Goal: Navigation & Orientation: Understand site structure

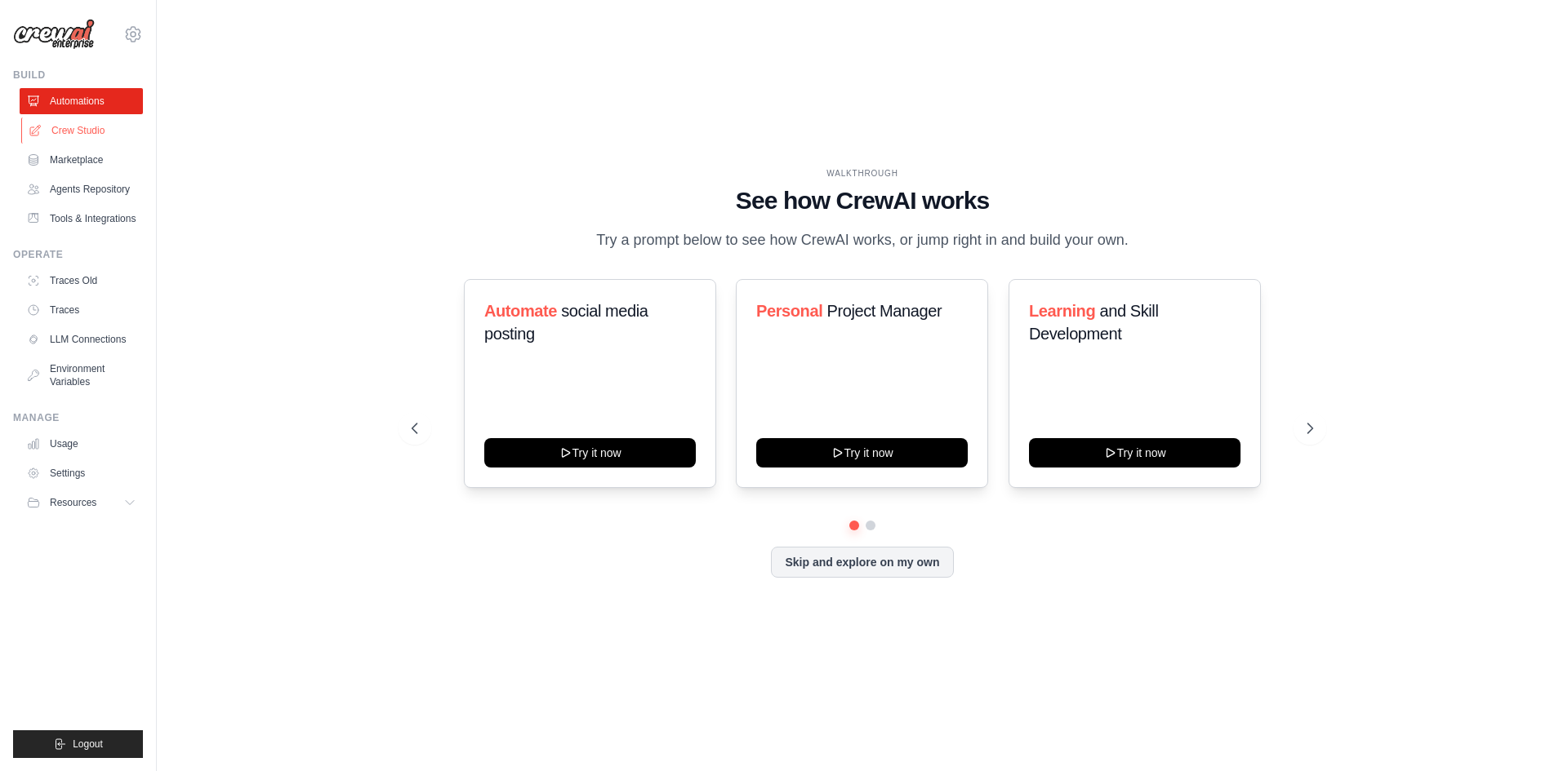
click at [85, 136] on link "Crew Studio" at bounding box center [82, 130] width 123 height 26
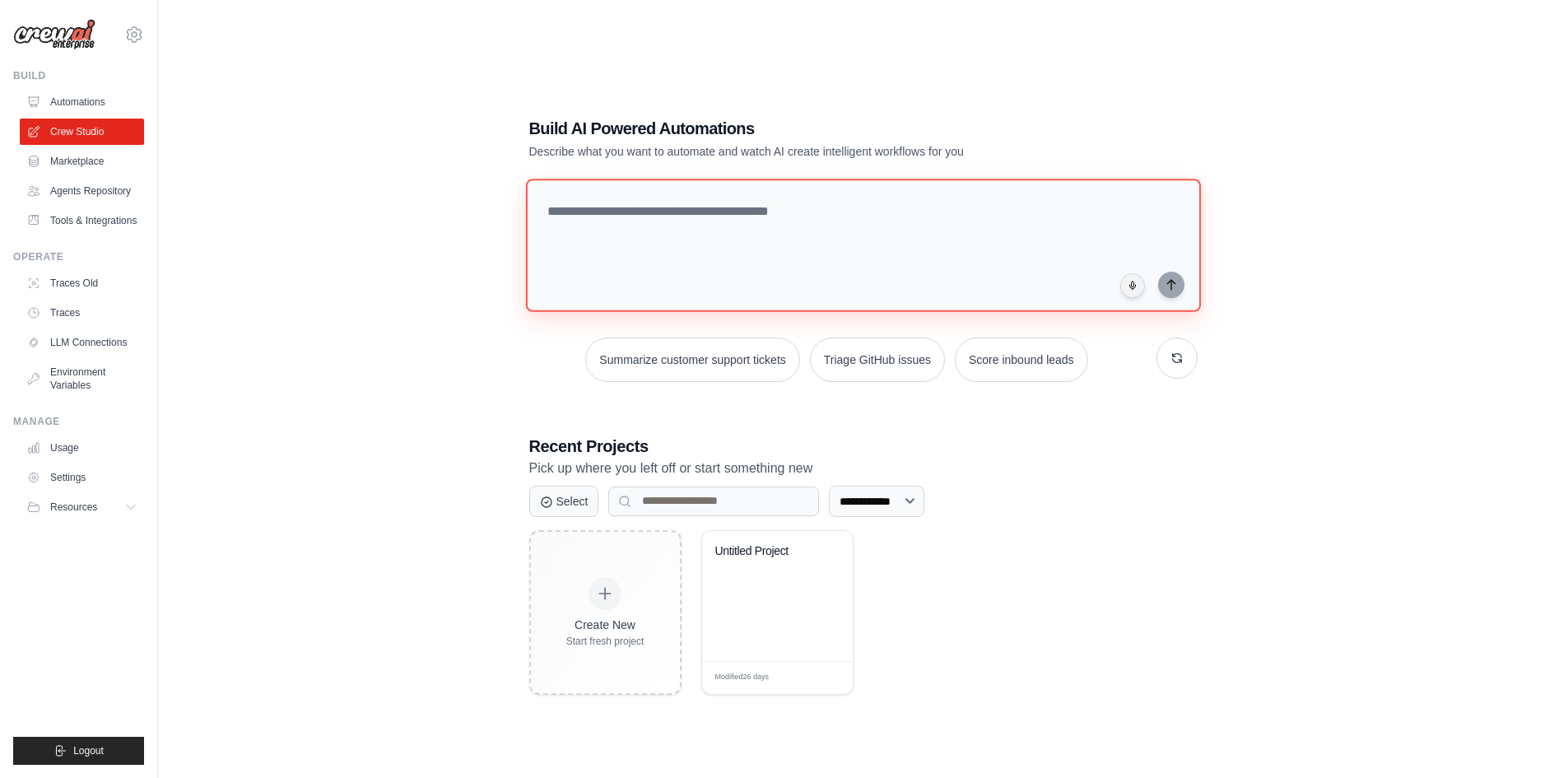
click at [650, 229] on textarea at bounding box center [863, 246] width 675 height 134
click at [97, 194] on link "Agents Repository" at bounding box center [83, 190] width 124 height 26
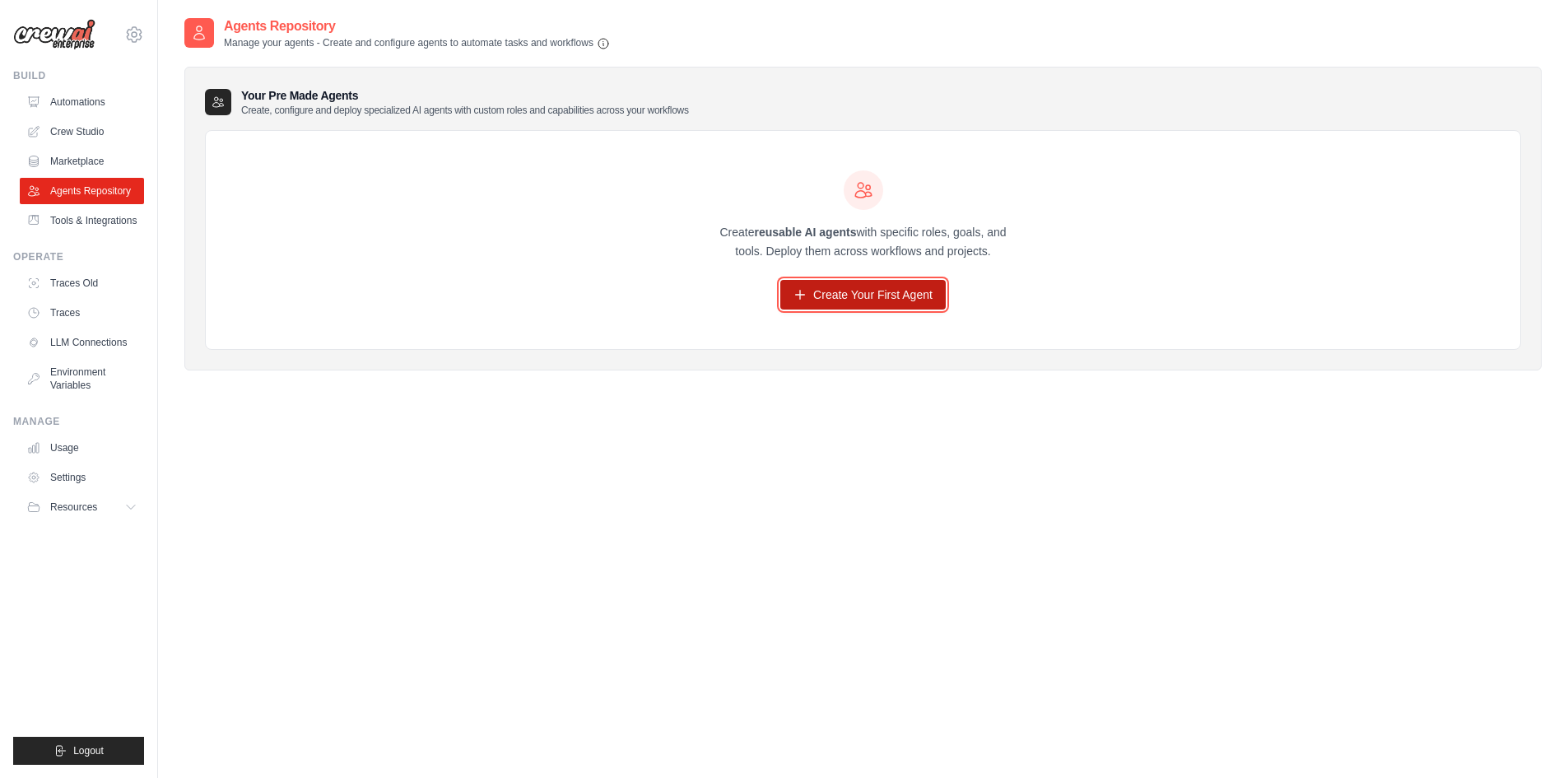
click at [859, 298] on link "Create Your First Agent" at bounding box center [863, 295] width 166 height 30
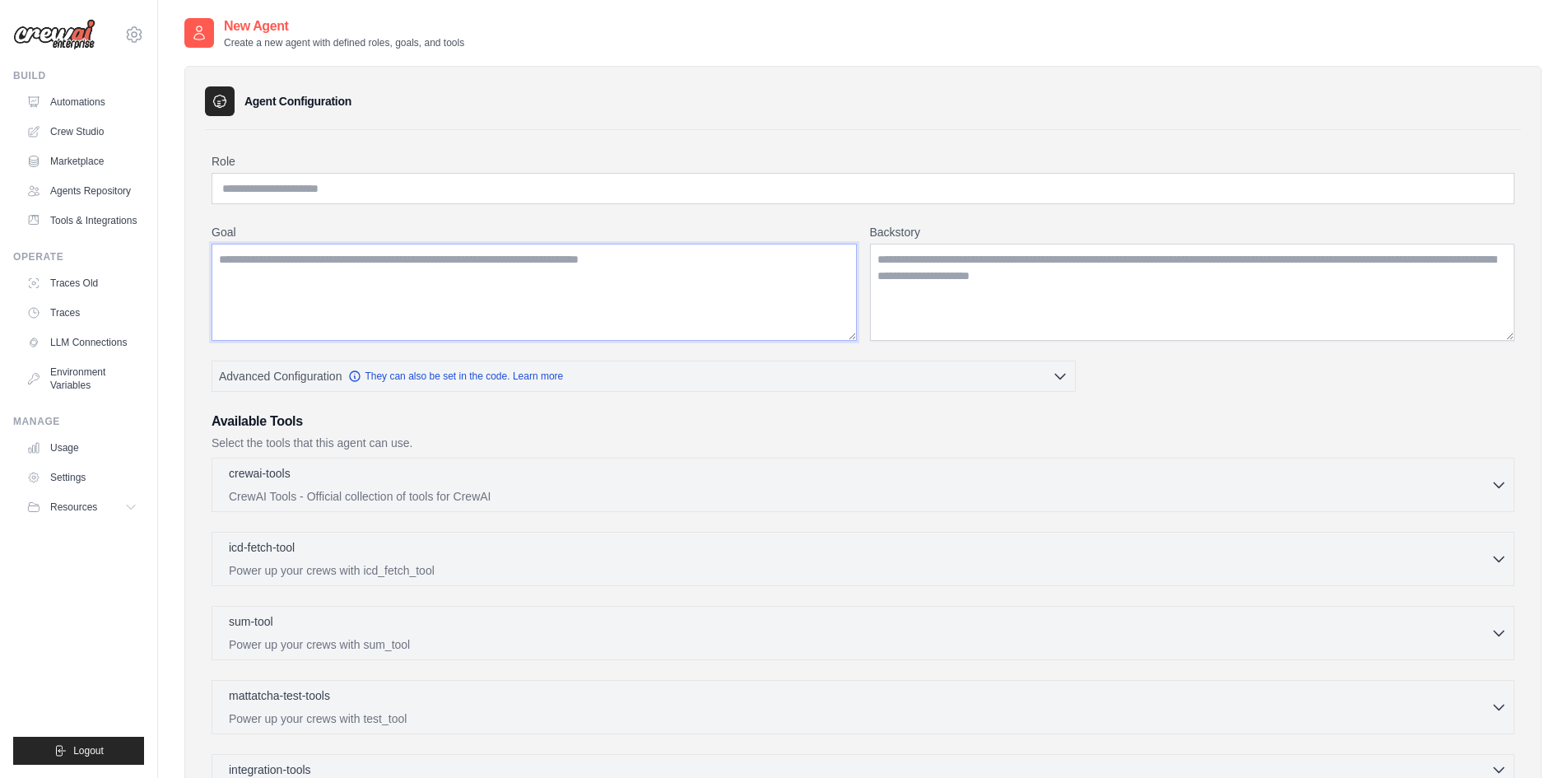
click at [499, 317] on textarea "Goal" at bounding box center [534, 292] width 646 height 97
click at [983, 287] on textarea "Backstory" at bounding box center [1192, 292] width 646 height 97
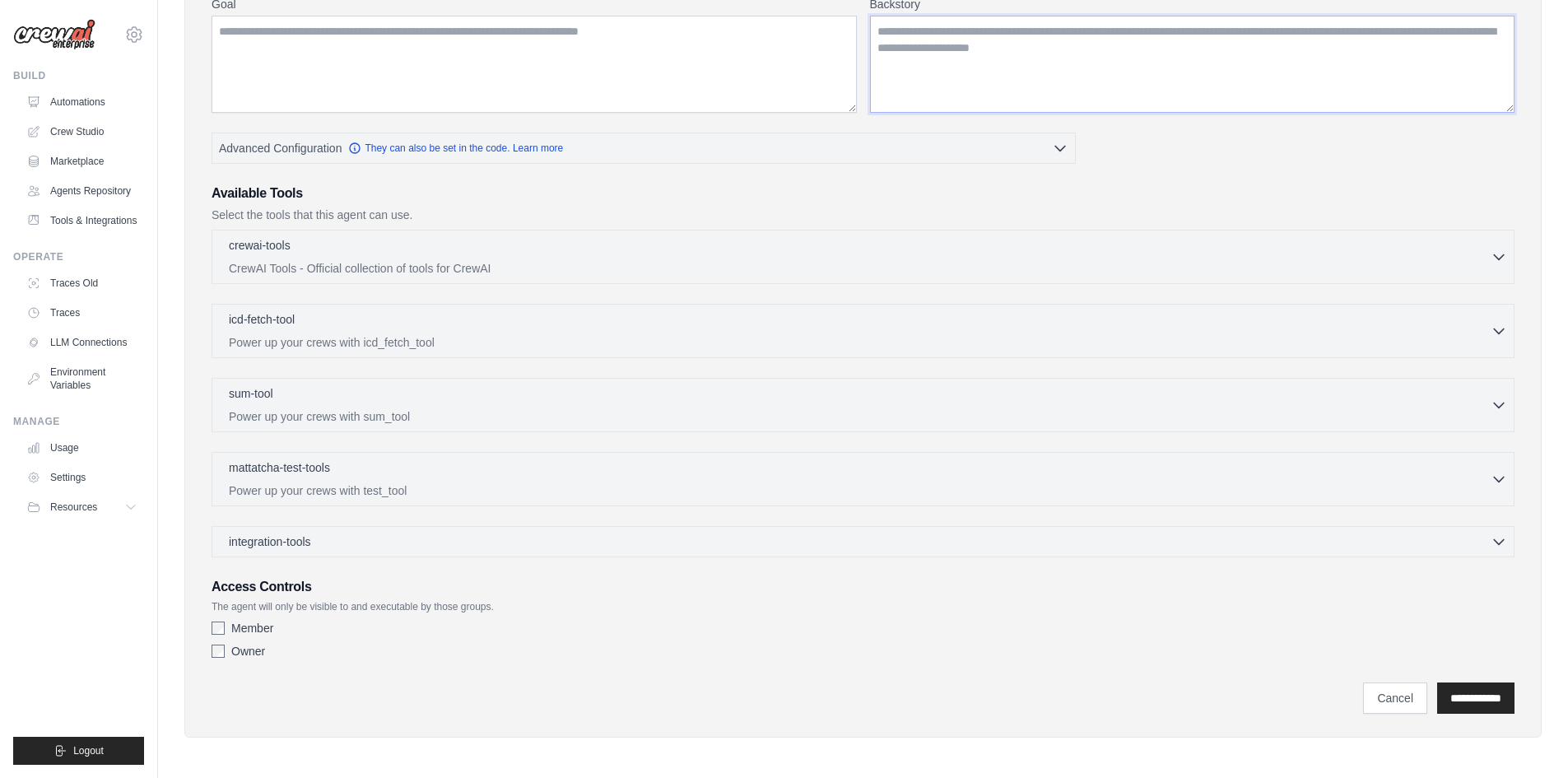
scroll to position [230, 0]
click at [103, 345] on link "LLM Connections" at bounding box center [83, 342] width 124 height 26
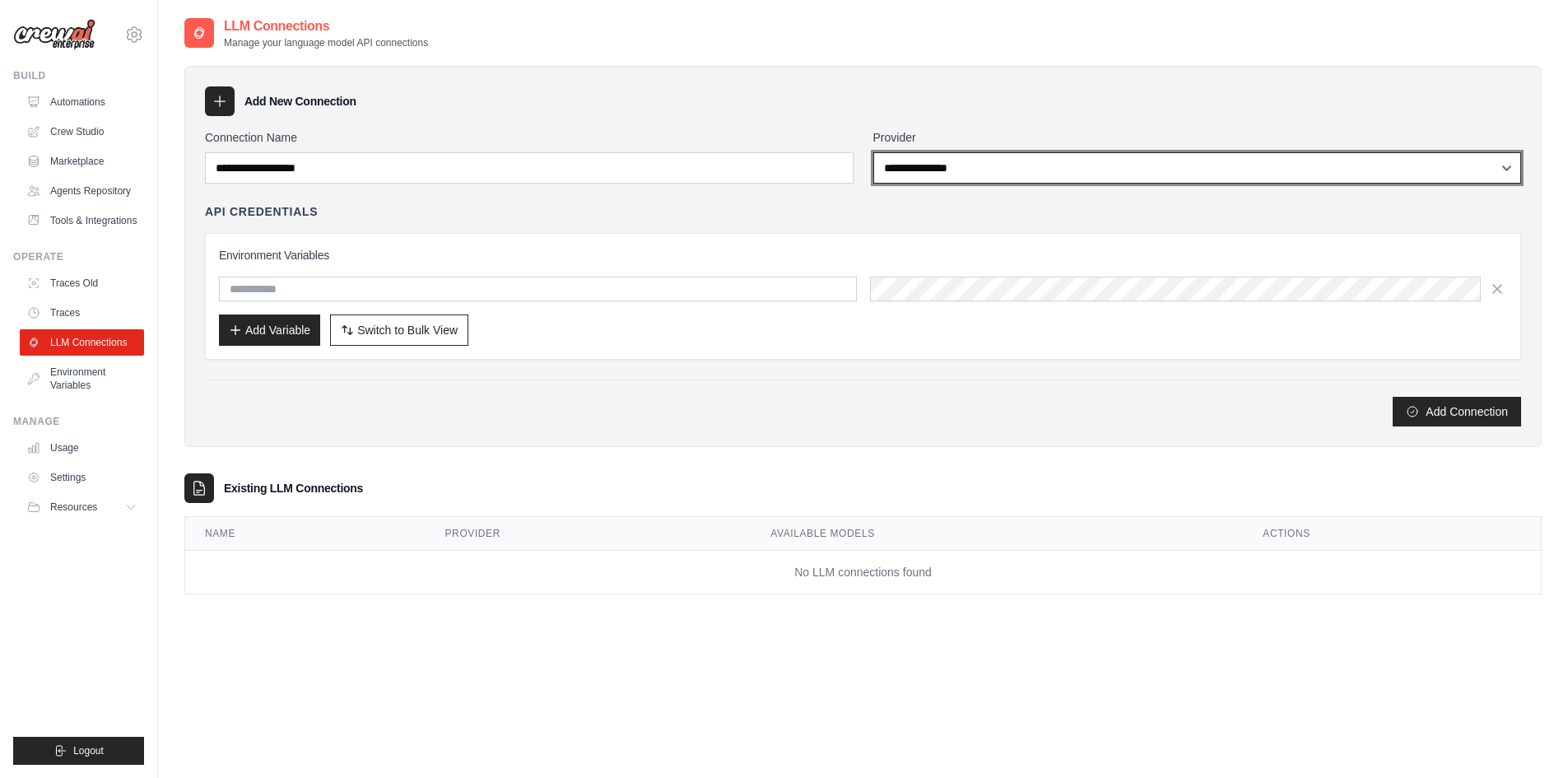
click at [943, 174] on select "**********" at bounding box center [1197, 168] width 649 height 31
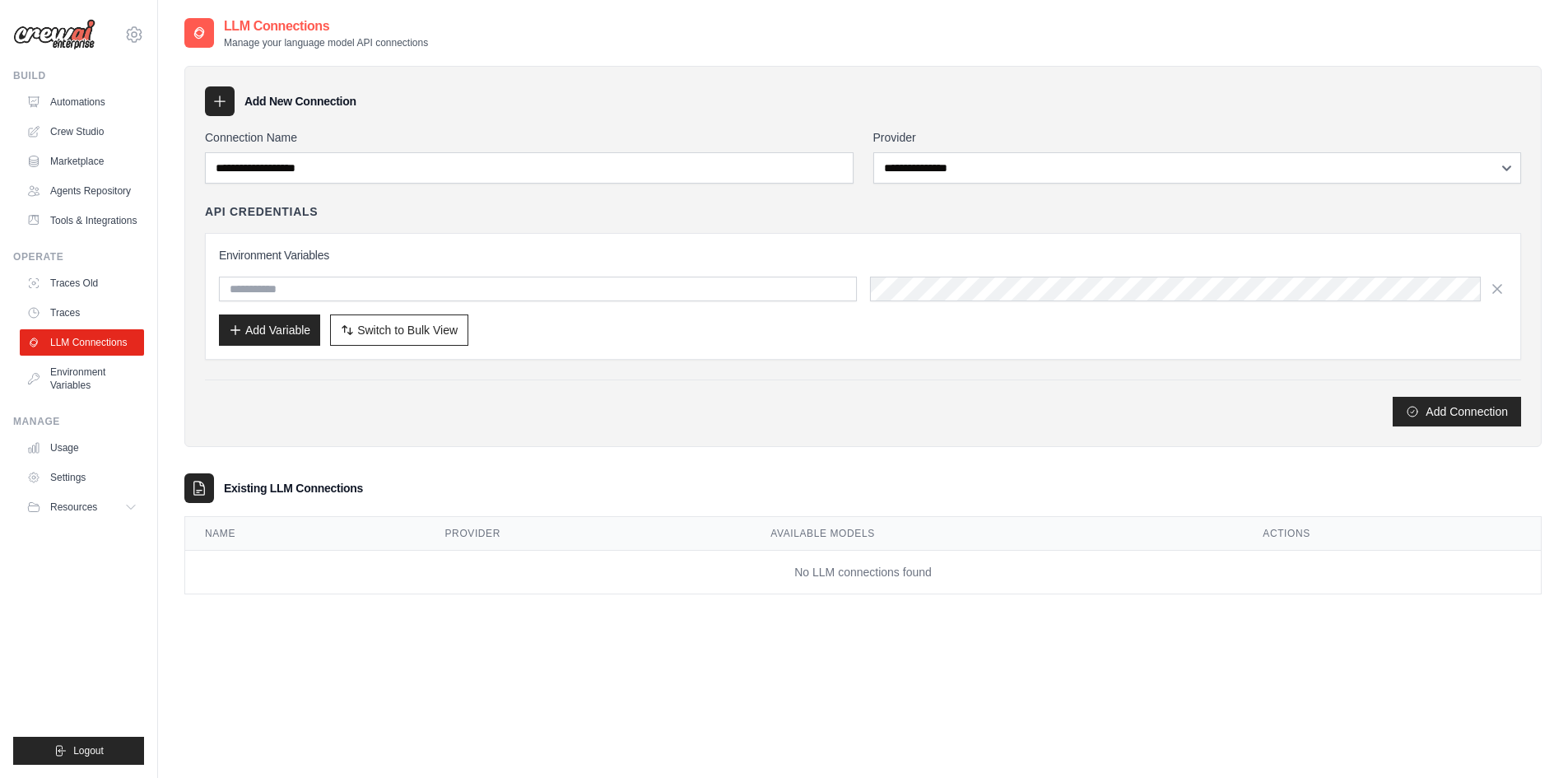
click at [734, 220] on div "API Credentials Environment Variables Add Variable Switch to Bulk View Switch t…" at bounding box center [863, 281] width 1317 height 157
click at [347, 295] on input "text" at bounding box center [538, 289] width 638 height 25
click at [76, 454] on link "Usage" at bounding box center [83, 448] width 124 height 26
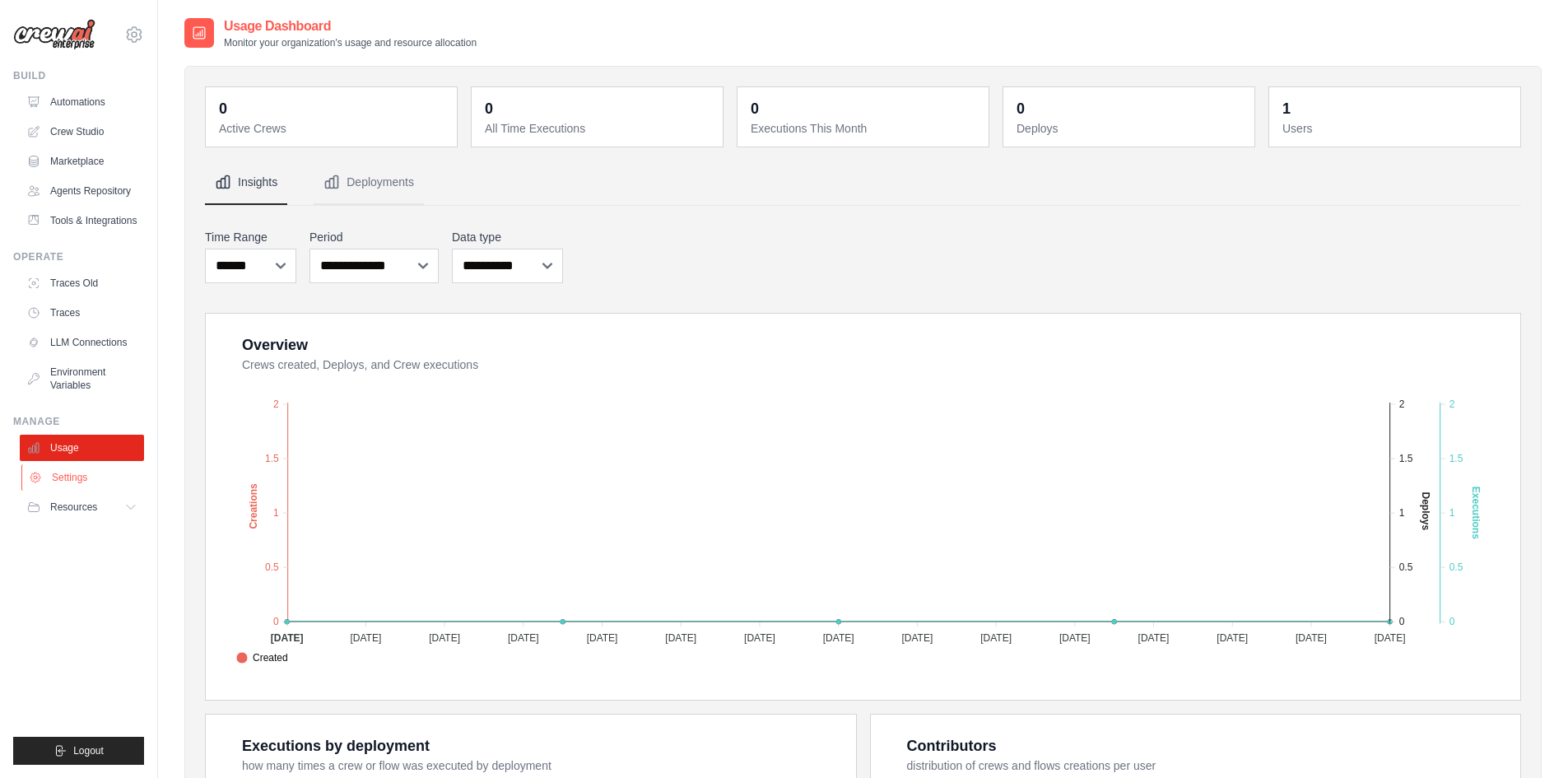
click at [74, 485] on link "Settings" at bounding box center [83, 477] width 124 height 26
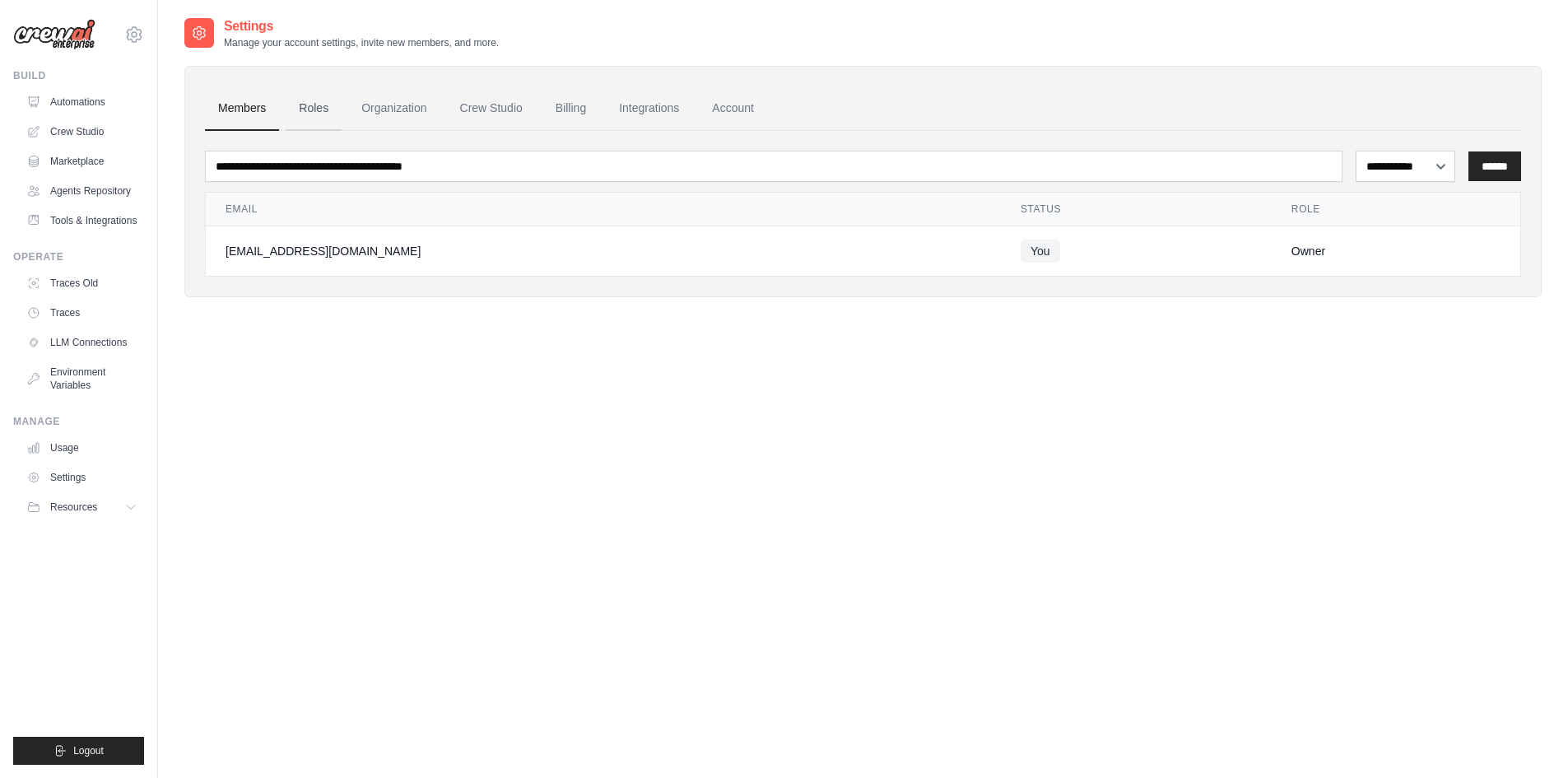
click at [319, 111] on link "Roles" at bounding box center [314, 108] width 56 height 45
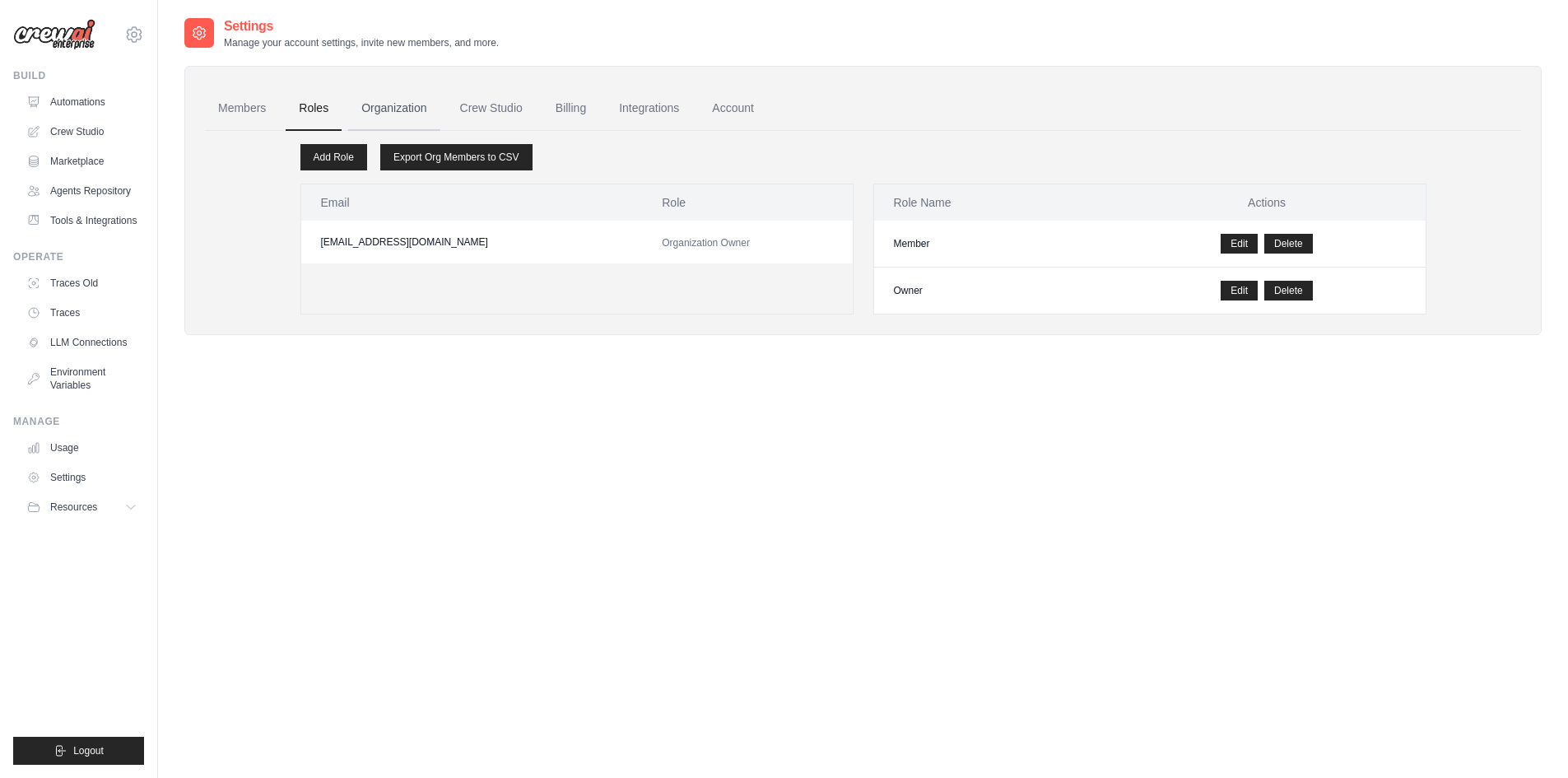
click at [402, 105] on link "Organization" at bounding box center [394, 108] width 91 height 45
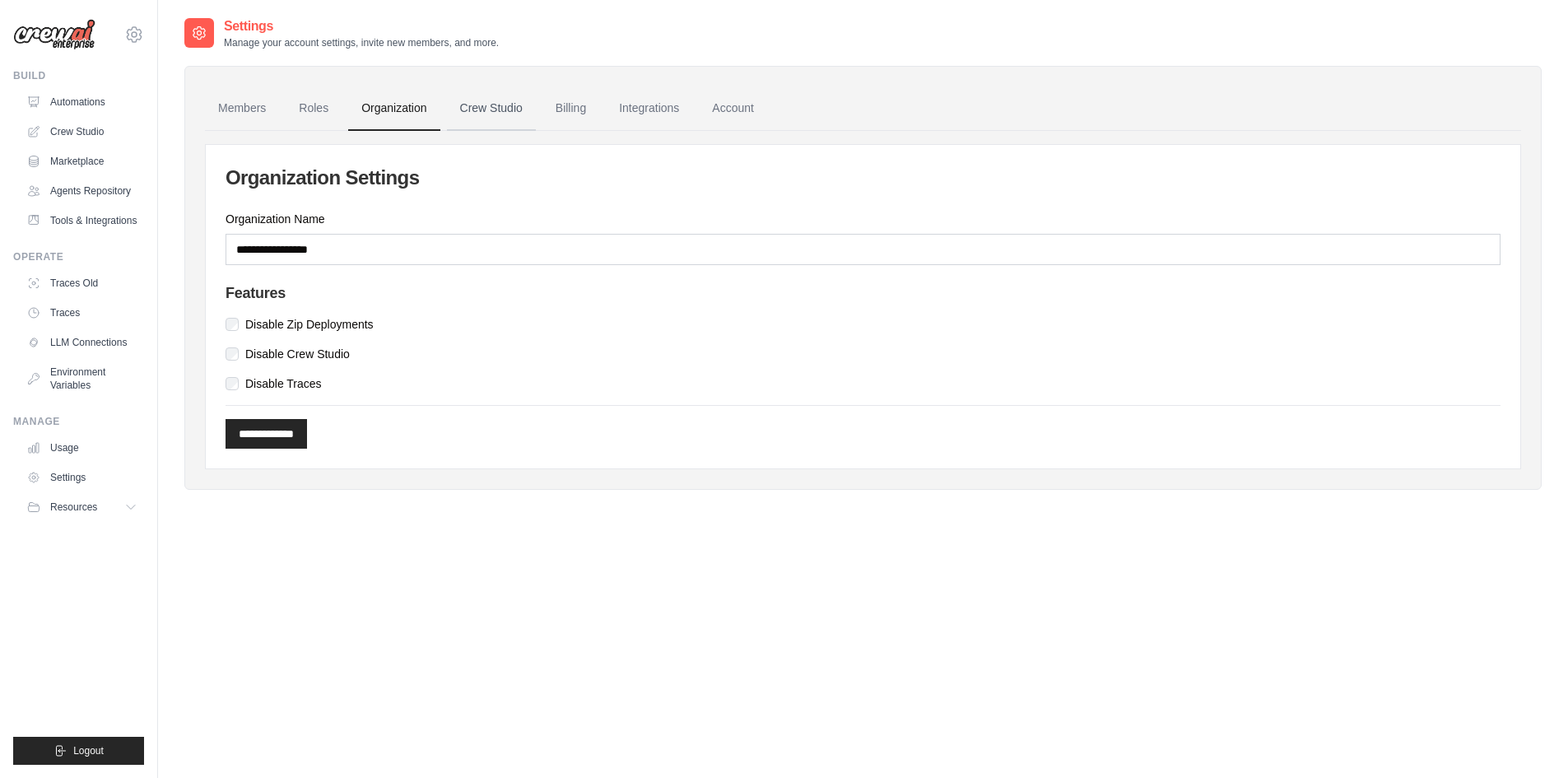
click at [506, 97] on link "Crew Studio" at bounding box center [491, 108] width 89 height 45
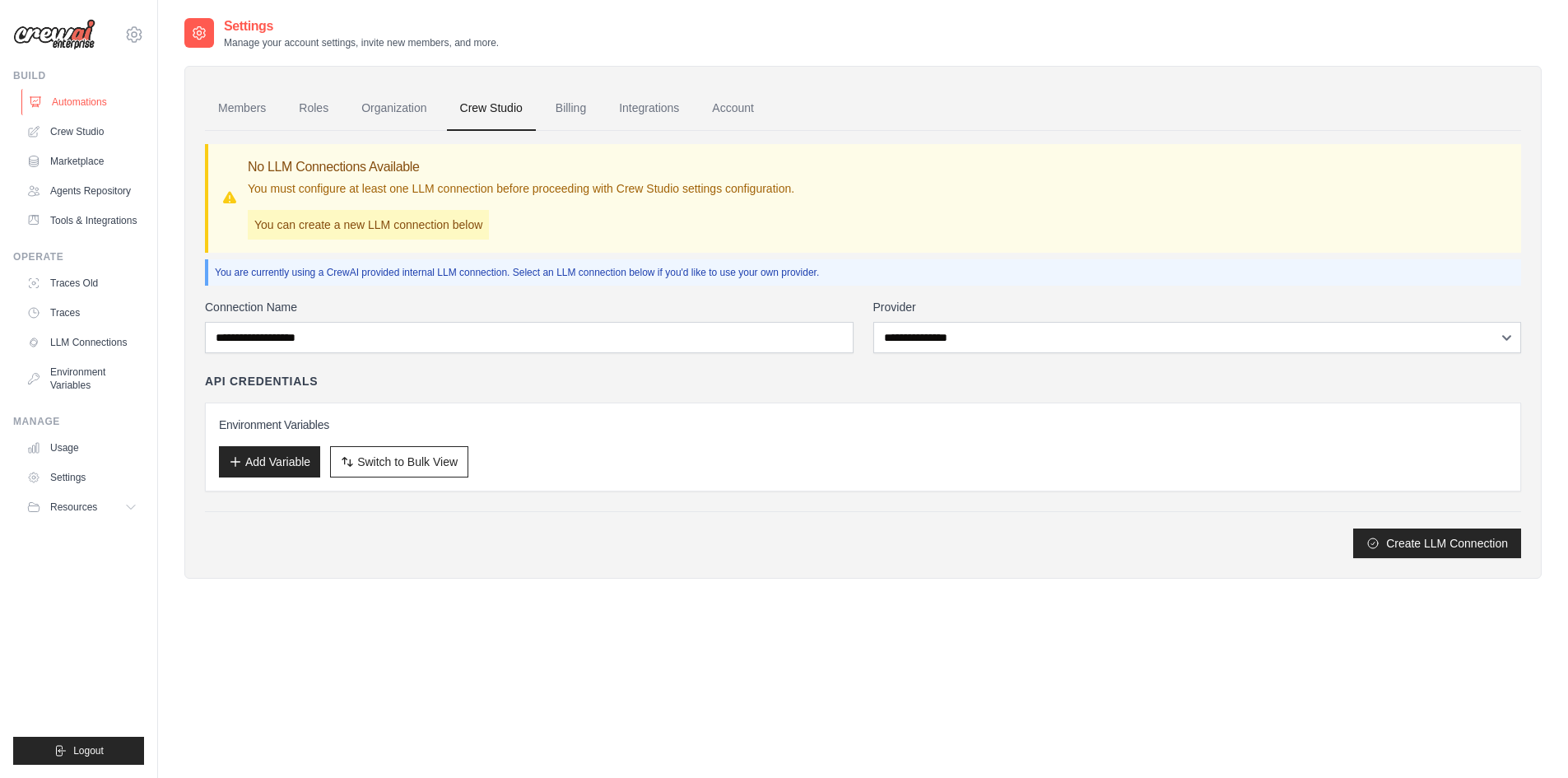
click at [83, 104] on link "Automations" at bounding box center [83, 102] width 124 height 26
